Goal: Task Accomplishment & Management: Complete application form

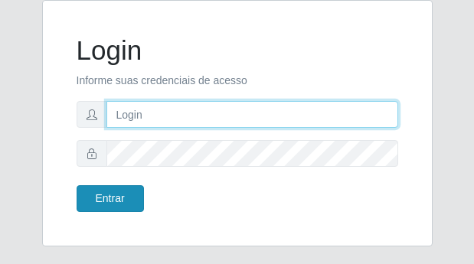
type input "[EMAIL_ADDRESS][DOMAIN_NAME]"
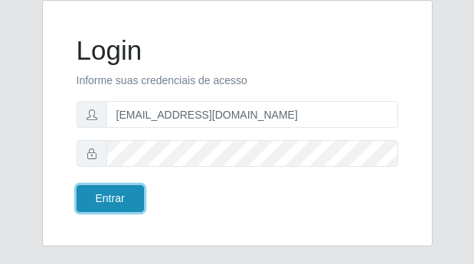
click at [126, 202] on button "Entrar" at bounding box center [110, 199] width 67 height 27
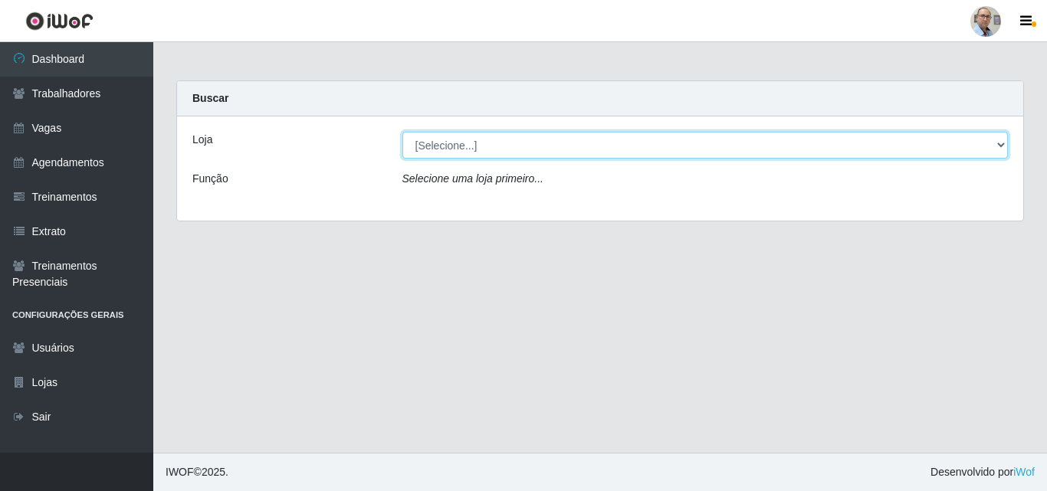
click at [474, 149] on select "[Selecione...] Mar Vermelho - Loja 04" at bounding box center [705, 145] width 606 height 27
select select "251"
click at [402, 132] on select "[Selecione...] Mar Vermelho - Loja 04" at bounding box center [705, 145] width 606 height 27
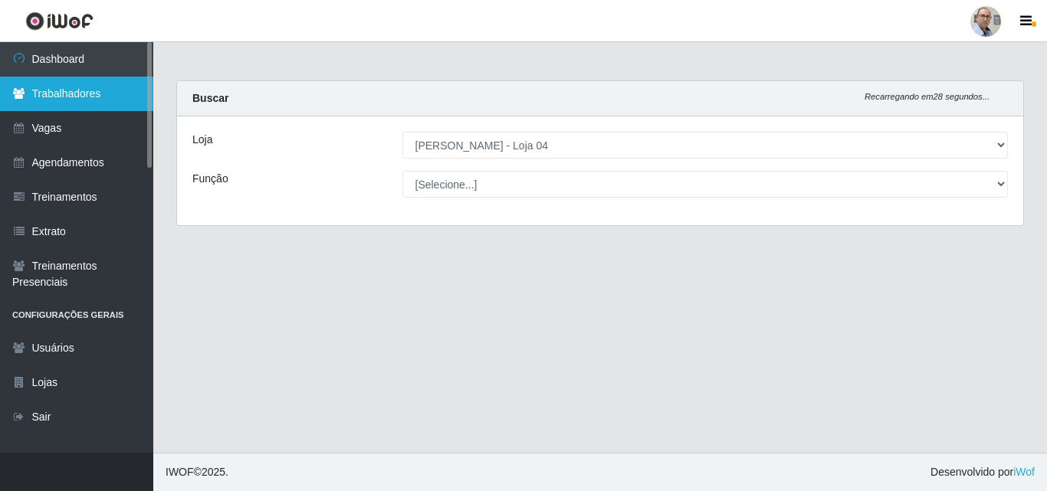
click at [69, 95] on link "Trabalhadores" at bounding box center [76, 94] width 153 height 34
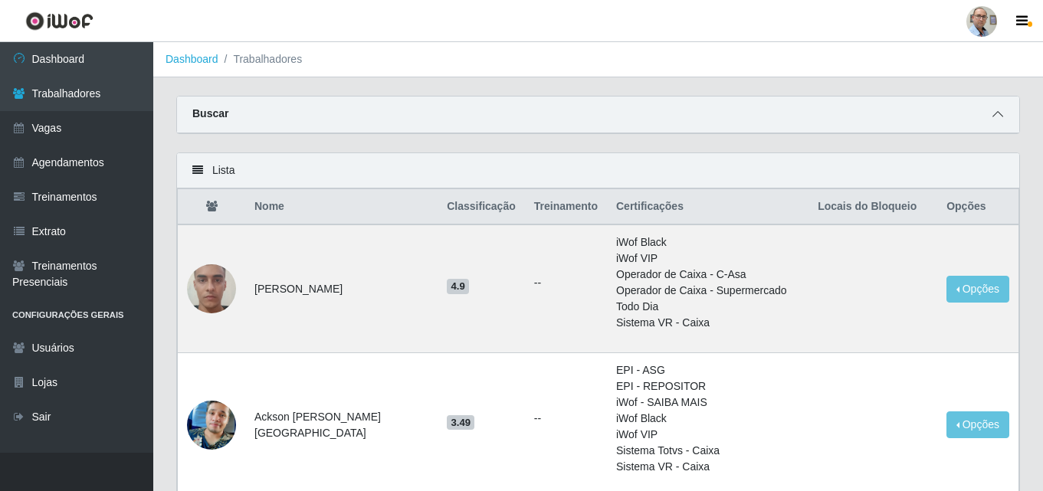
click at [474, 111] on span at bounding box center [998, 115] width 18 height 18
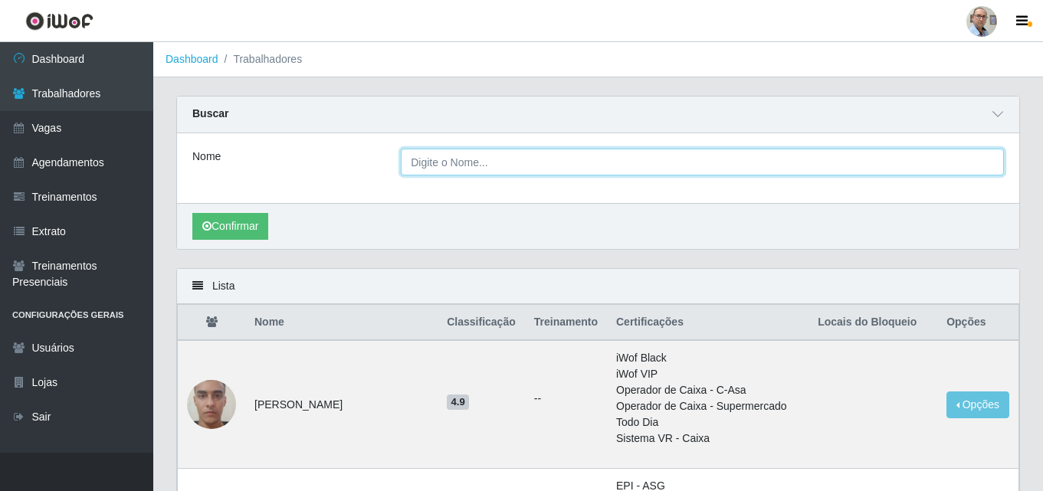
click at [474, 163] on input "Nome" at bounding box center [702, 162] width 603 height 27
type input "[PERSON_NAME]"
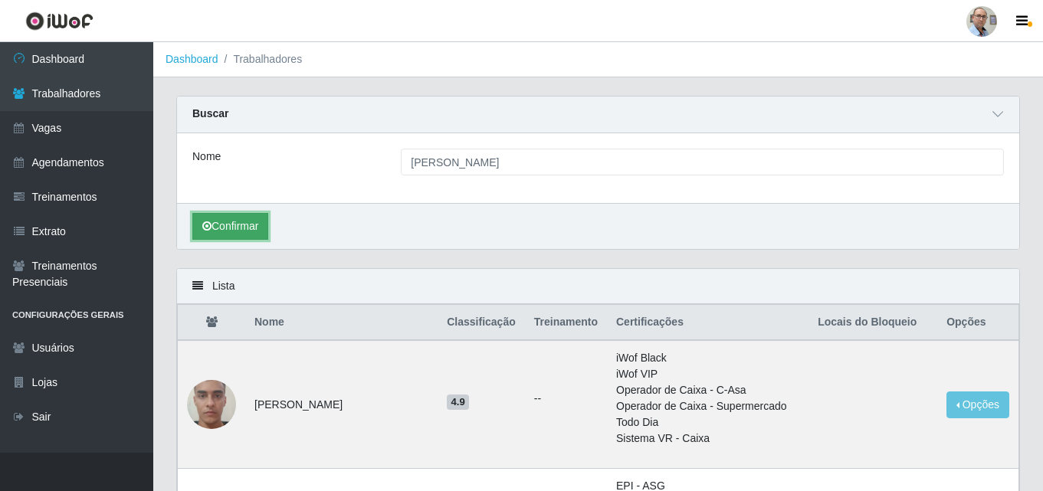
click at [248, 228] on button "Confirmar" at bounding box center [230, 226] width 76 height 27
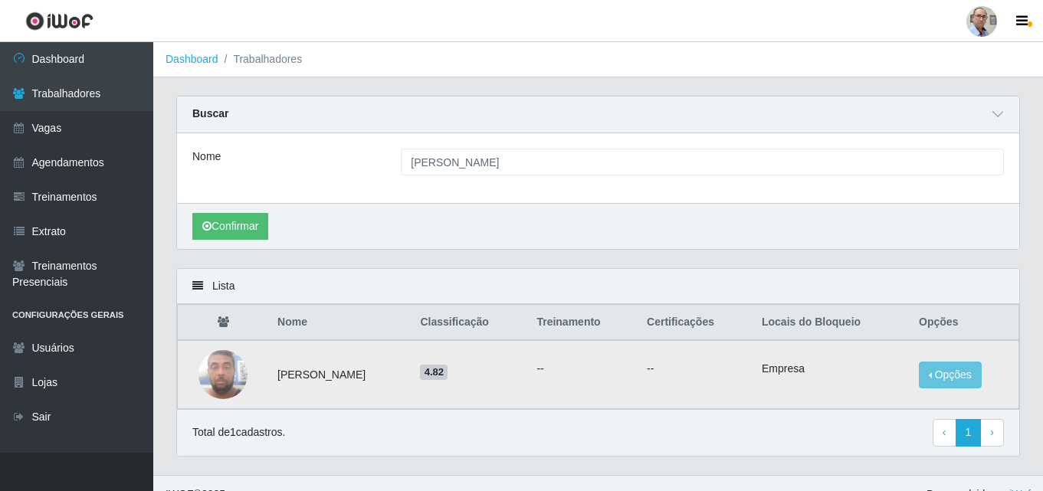
click at [209, 264] on img at bounding box center [223, 374] width 49 height 65
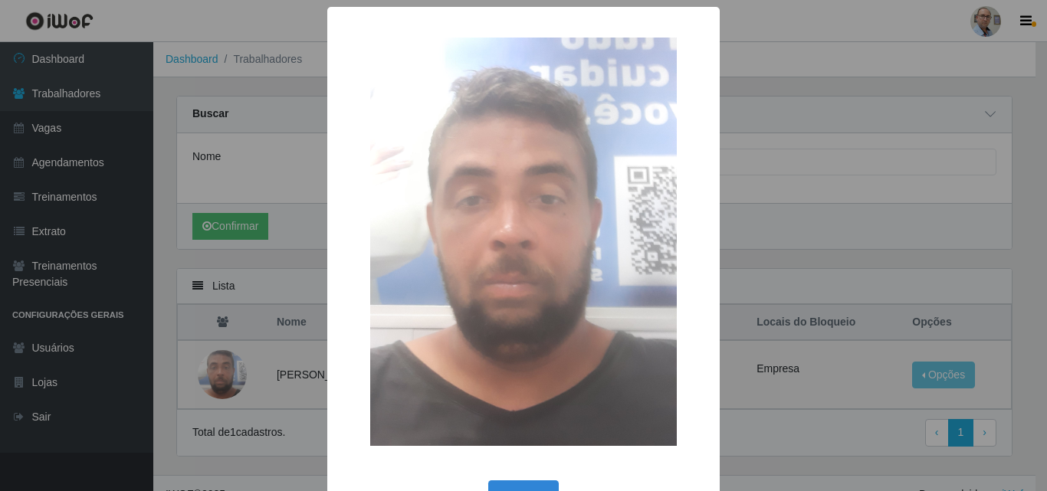
click at [474, 264] on div "× OK Cancel" at bounding box center [523, 245] width 1047 height 491
